Goal: Task Accomplishment & Management: Use online tool/utility

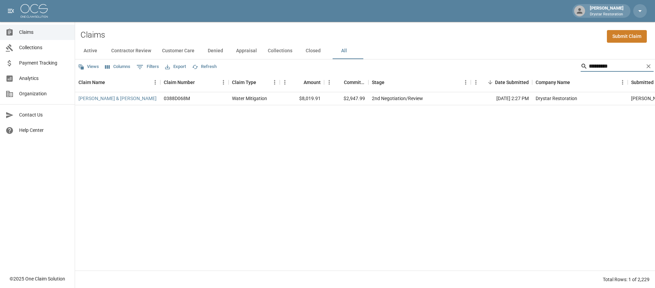
type input "*********"
click at [41, 68] on link "Payment Tracking" at bounding box center [37, 62] width 75 height 15
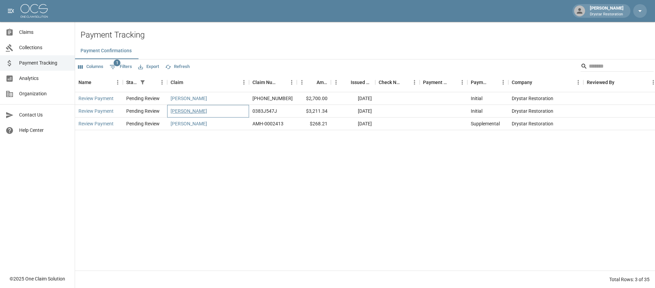
click at [177, 110] on link "[PERSON_NAME]" at bounding box center [189, 111] width 37 height 7
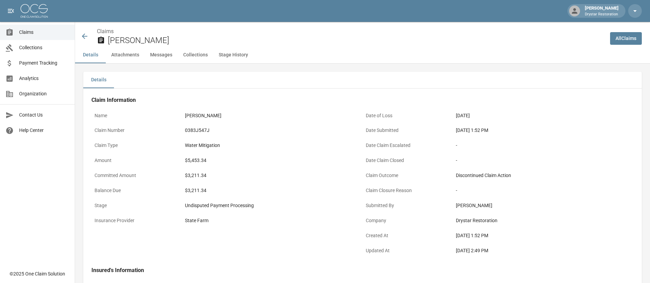
click at [34, 64] on span "Payment Tracking" at bounding box center [44, 62] width 50 height 7
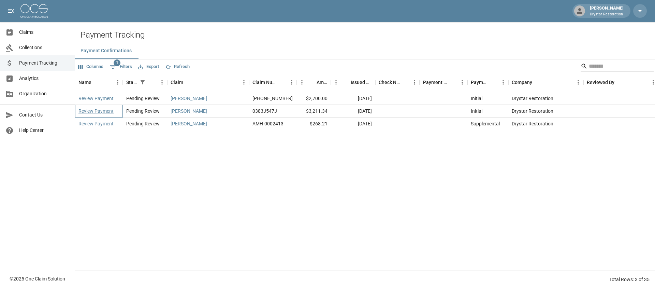
click at [101, 109] on link "Review Payment" at bounding box center [96, 111] width 35 height 7
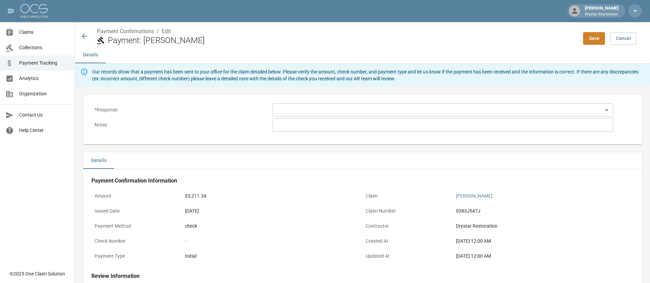
click at [332, 98] on div "* Response ​ ​ Notes * ​" at bounding box center [362, 120] width 553 height 44
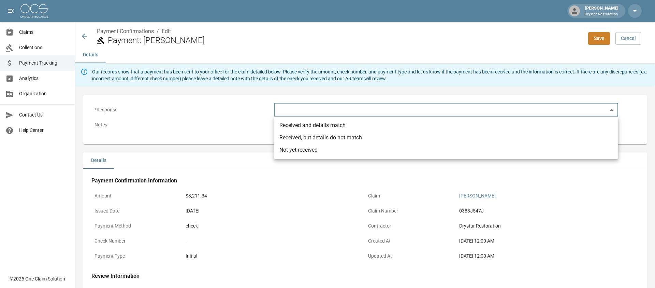
click at [326, 109] on body "[PERSON_NAME] Drystar Restoration Claims Collections Payment Tracking Analytics…" at bounding box center [327, 200] width 655 height 401
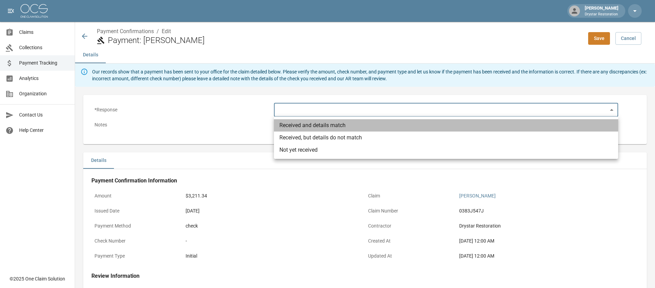
click at [330, 130] on li "Received and details match" at bounding box center [446, 125] width 344 height 12
type input "**********"
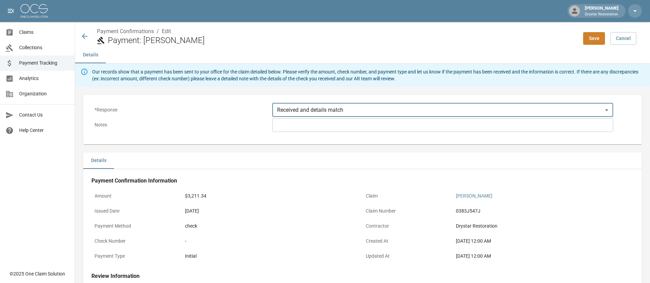
click at [605, 37] on button "Save" at bounding box center [594, 38] width 22 height 13
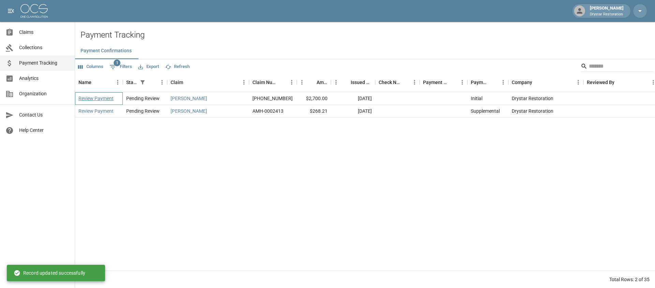
click at [109, 97] on link "Review Payment" at bounding box center [96, 98] width 35 height 7
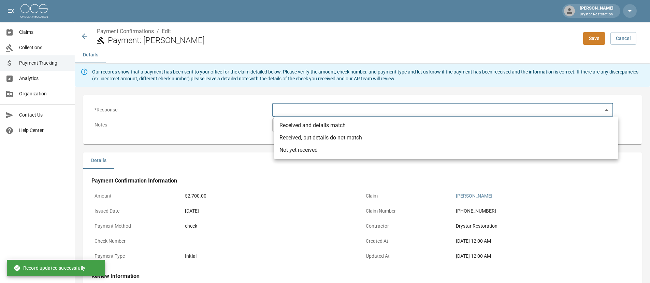
click at [354, 112] on body "[PERSON_NAME] Drystar Restoration Claims Collections Payment Tracking Analytics…" at bounding box center [325, 200] width 650 height 401
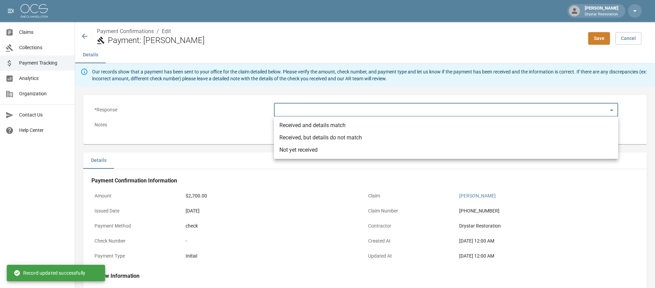
click at [317, 126] on li "Received and details match" at bounding box center [446, 125] width 344 height 12
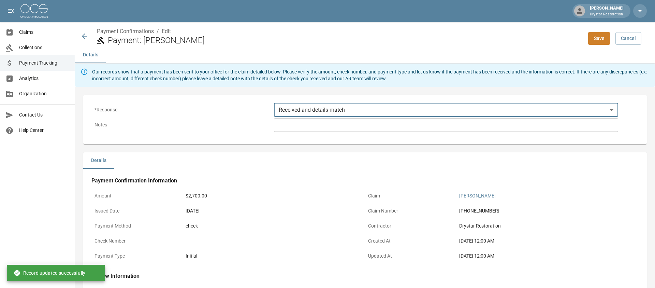
type input "**********"
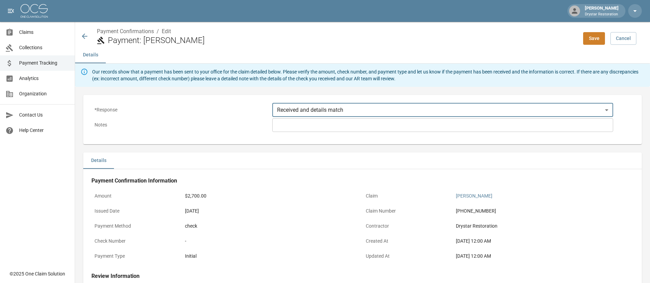
click at [603, 37] on button "Save" at bounding box center [594, 38] width 22 height 13
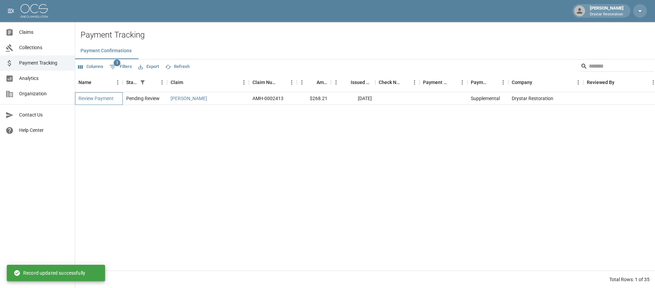
click at [106, 101] on div "Review Payment" at bounding box center [99, 98] width 48 height 13
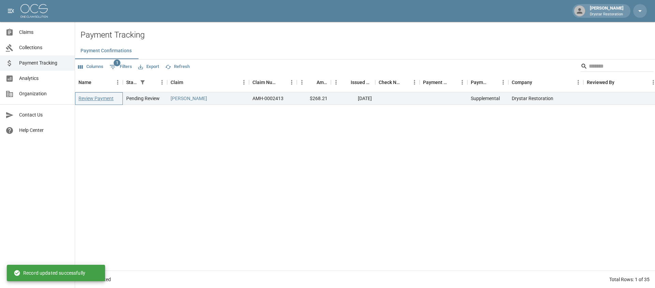
click at [112, 99] on link "Review Payment" at bounding box center [96, 98] width 35 height 7
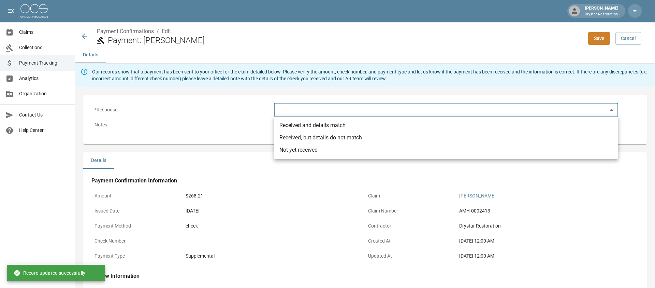
click at [315, 112] on body "[PERSON_NAME] Drystar Restoration Claims Collections Payment Tracking Analytics…" at bounding box center [327, 200] width 655 height 401
click at [320, 149] on li "Not yet received" at bounding box center [446, 150] width 344 height 12
type input "**********"
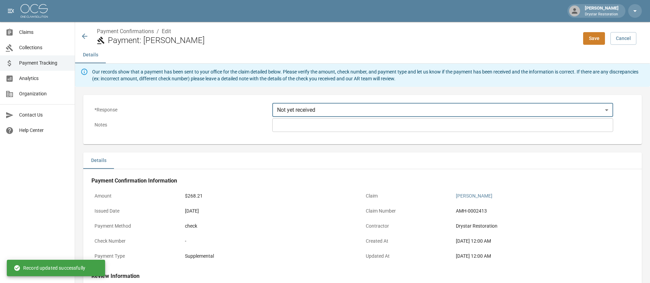
click at [597, 37] on button "Save" at bounding box center [594, 38] width 22 height 13
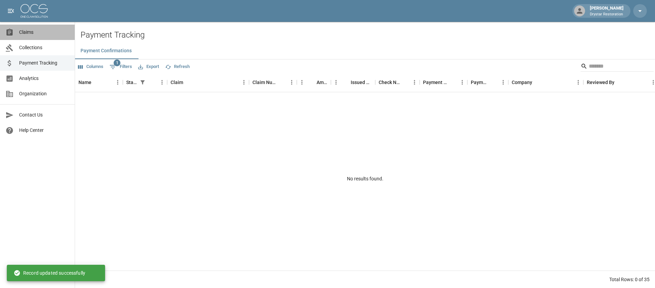
click at [37, 29] on span "Claims" at bounding box center [44, 32] width 50 height 7
